Goal: Find specific page/section: Find specific page/section

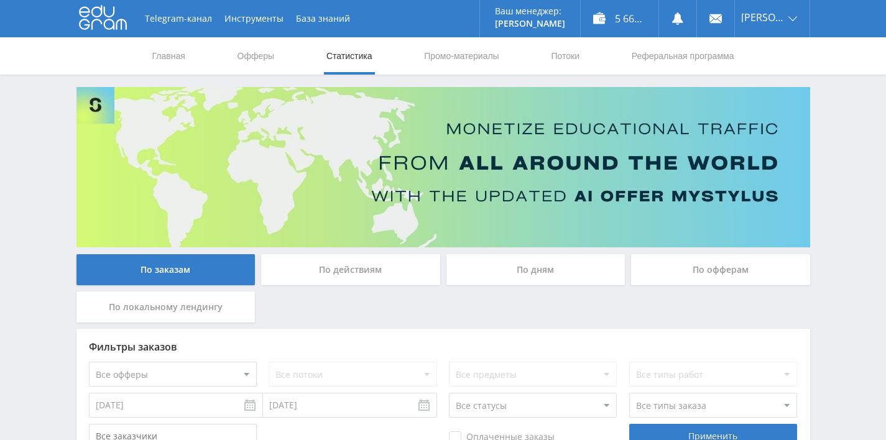
click at [512, 264] on div "По дням" at bounding box center [535, 269] width 179 height 31
click at [0, 0] on input "По дням" at bounding box center [0, 0] width 0 height 0
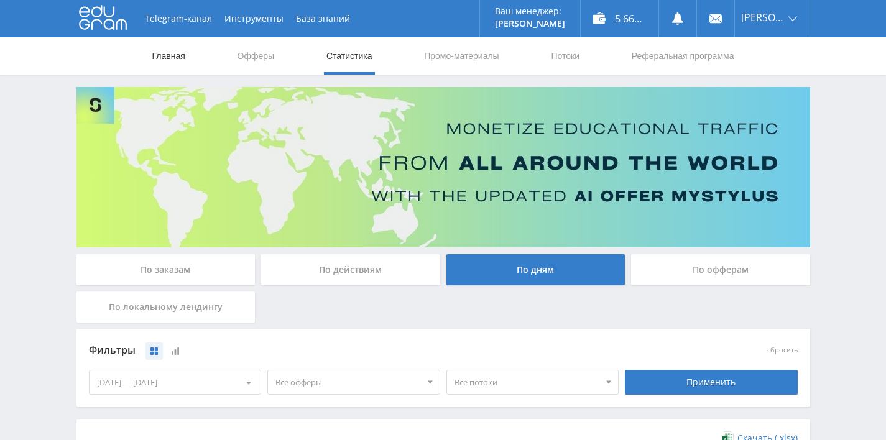
click at [164, 54] on link "Главная" at bounding box center [168, 55] width 35 height 37
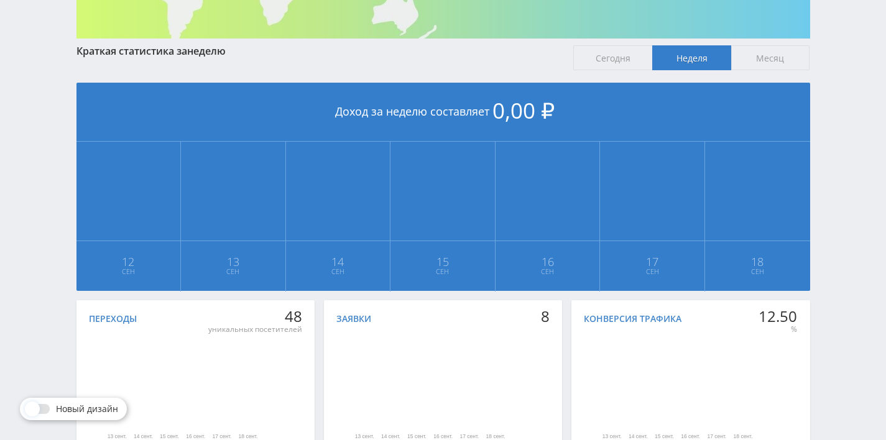
scroll to position [9, 0]
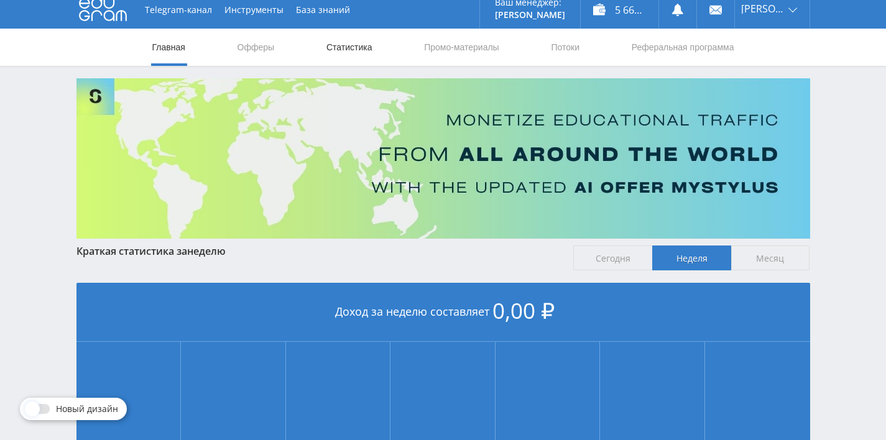
click at [364, 45] on link "Статистика" at bounding box center [349, 47] width 48 height 37
